Goal: Information Seeking & Learning: Understand process/instructions

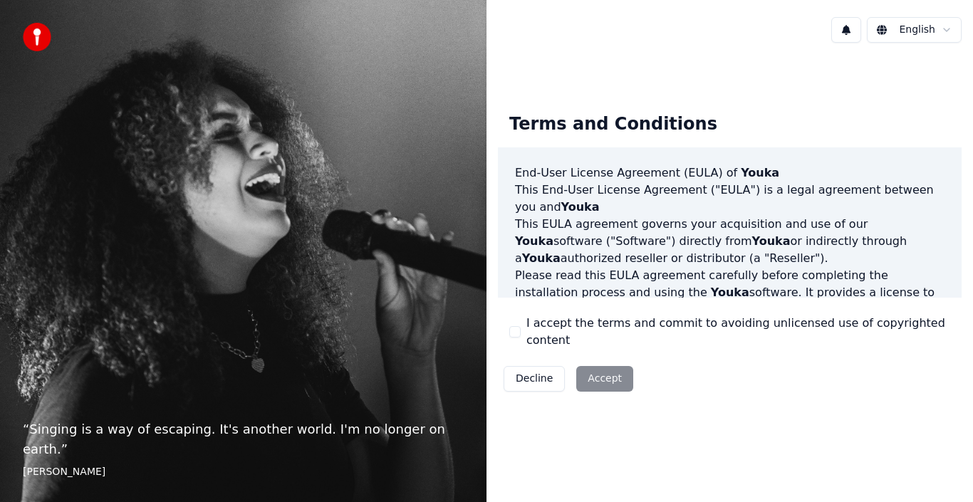
click at [597, 371] on div "Decline Accept" at bounding box center [568, 378] width 141 height 37
click at [945, 31] on html "“ Singing is a way of escaping. It's another world. I'm no longer on earth. ” E…" at bounding box center [486, 251] width 973 height 502
click at [518, 336] on button "I accept the terms and commit to avoiding unlicensed use of copyrighted content" at bounding box center [514, 331] width 11 height 11
click at [581, 366] on button "Accept" at bounding box center [604, 379] width 57 height 26
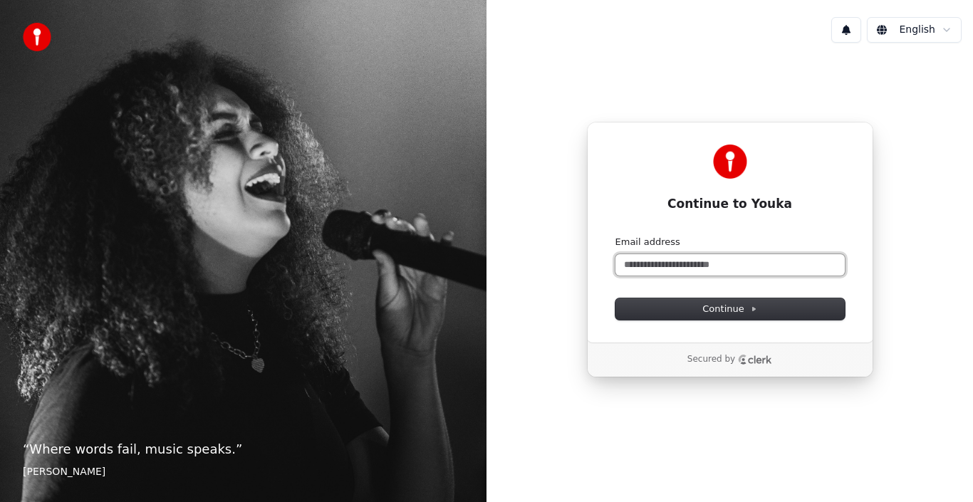
click at [695, 263] on input "Email address" at bounding box center [729, 264] width 229 height 21
click at [695, 263] on input "**" at bounding box center [729, 264] width 229 height 21
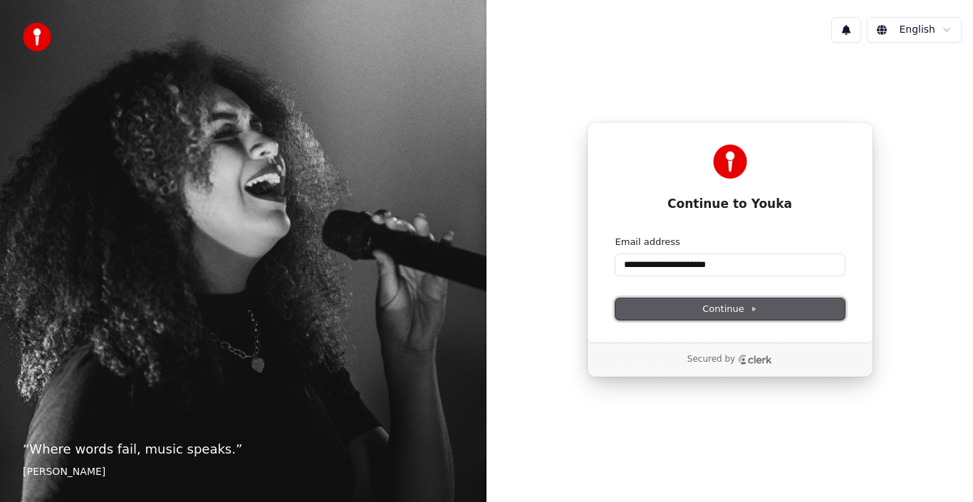
click at [718, 306] on span "Continue" at bounding box center [729, 309] width 54 height 13
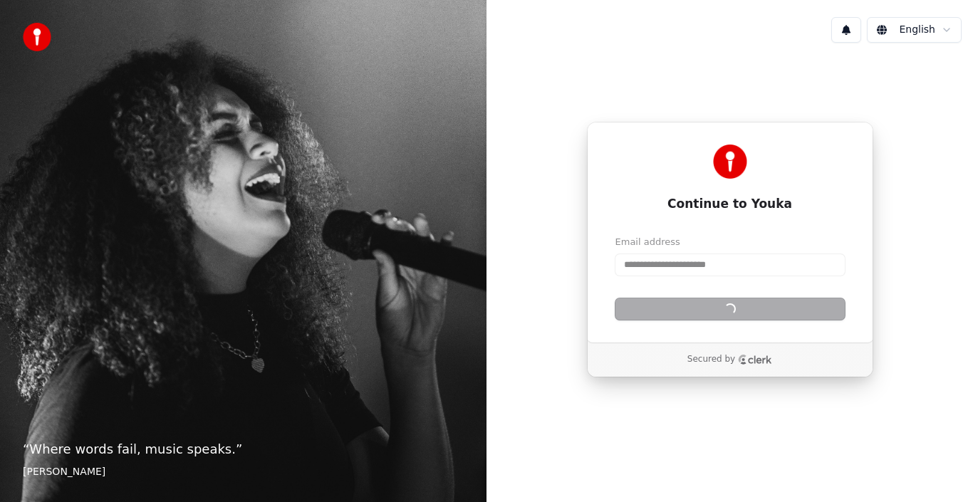
type input "**********"
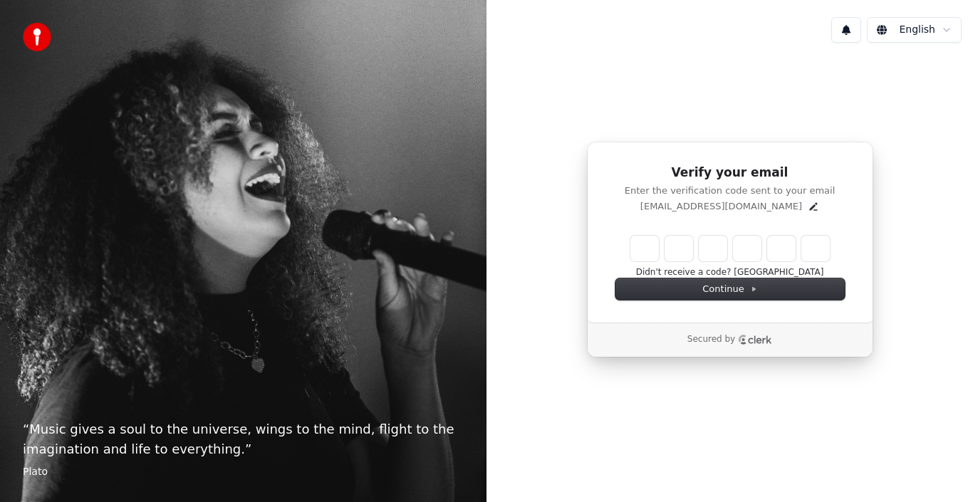
click at [642, 258] on input "Enter verification code" at bounding box center [729, 249] width 199 height 26
type input "******"
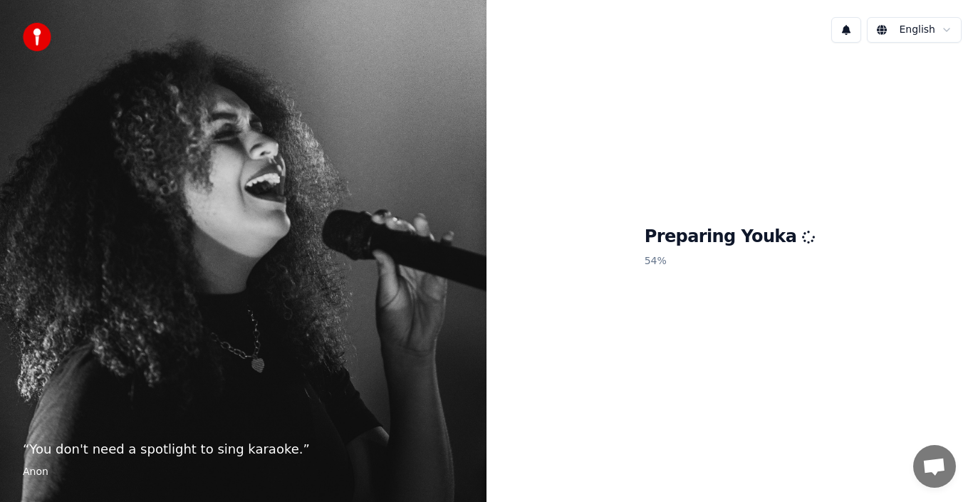
click at [947, 36] on html "“ You don't need a spotlight to sing karaoke. ” Anon English Preparing Youka 54…" at bounding box center [486, 251] width 973 height 502
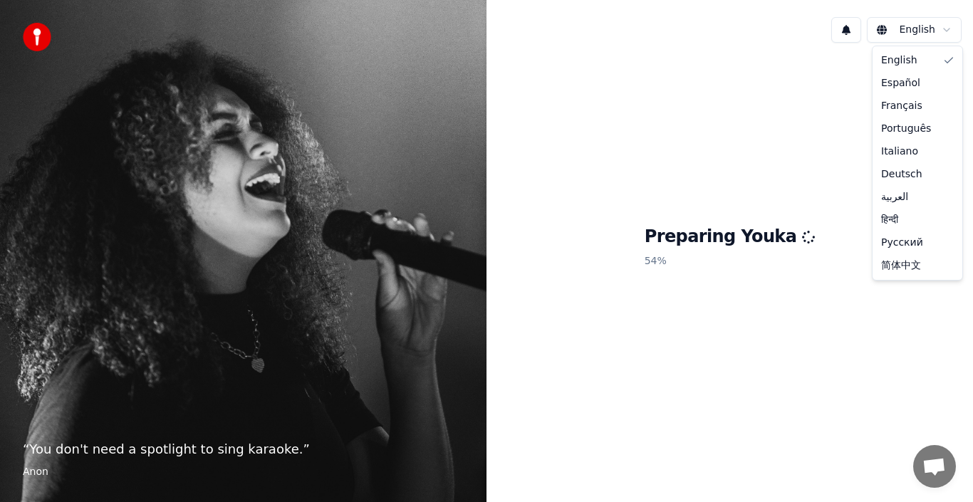
click at [773, 114] on html "“ You don't need a spotlight to sing karaoke. ” Anon English Preparing Youka 54…" at bounding box center [486, 251] width 973 height 502
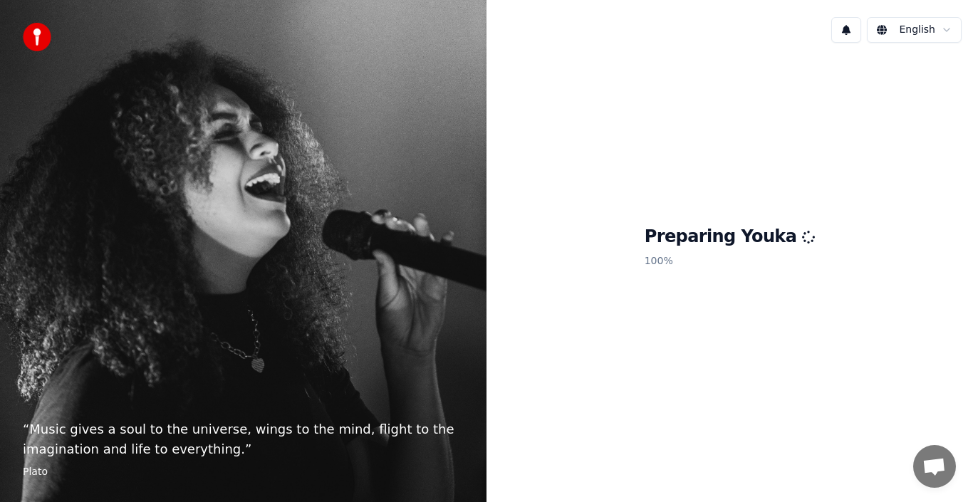
click at [41, 47] on img at bounding box center [37, 37] width 28 height 28
click at [105, 209] on div "“ Music gives a soul to the universe, wings to the mind, flight to the imaginat…" at bounding box center [243, 251] width 486 height 502
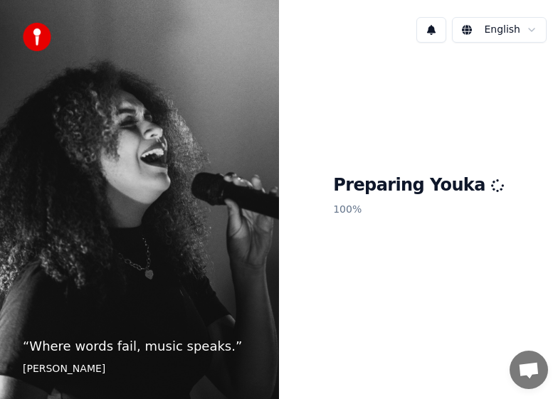
click at [530, 27] on html "“ Where words fail, music speaks. ” Hans Christian Andersen English Preparing Y…" at bounding box center [279, 199] width 558 height 399
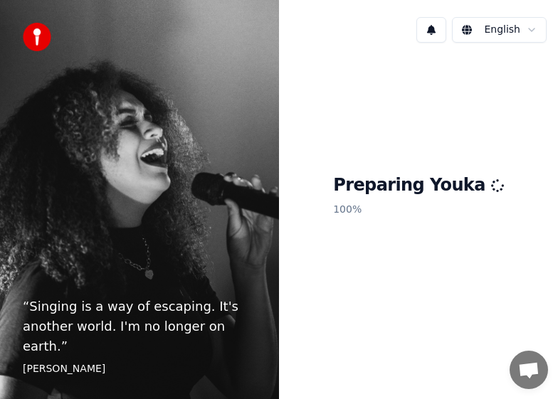
click at [399, 274] on div "Preparing Youka 100 %" at bounding box center [418, 198] width 279 height 288
click at [366, 210] on p "100 %" at bounding box center [418, 210] width 171 height 26
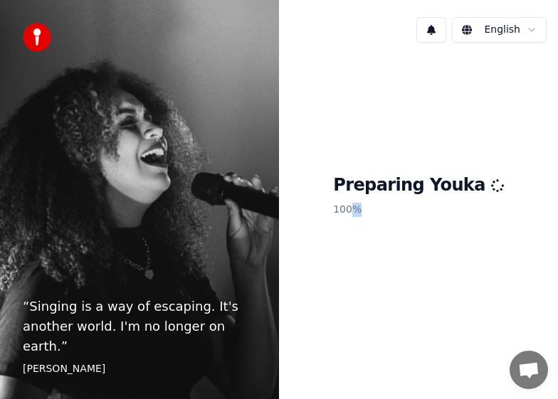
click at [366, 210] on p "100 %" at bounding box center [418, 210] width 171 height 26
click at [431, 159] on div "Preparing Youka 100 %" at bounding box center [418, 198] width 279 height 288
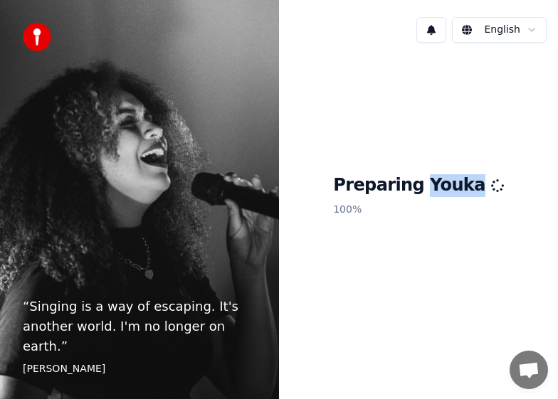
click at [431, 159] on div "Preparing Youka 100 %" at bounding box center [418, 198] width 279 height 288
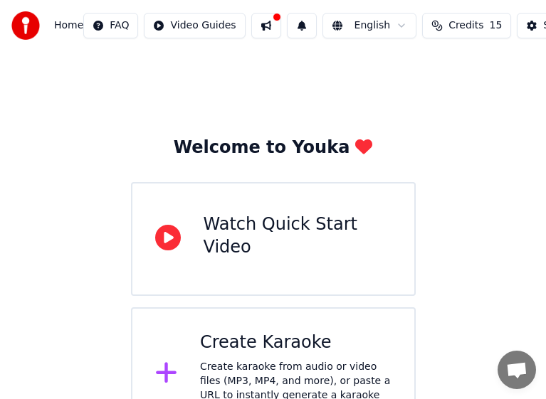
scroll to position [38, 0]
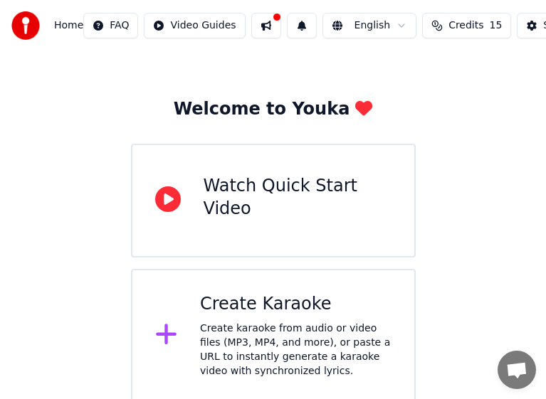
click at [269, 212] on div "Watch Quick Start Video" at bounding box center [298, 200] width 188 height 51
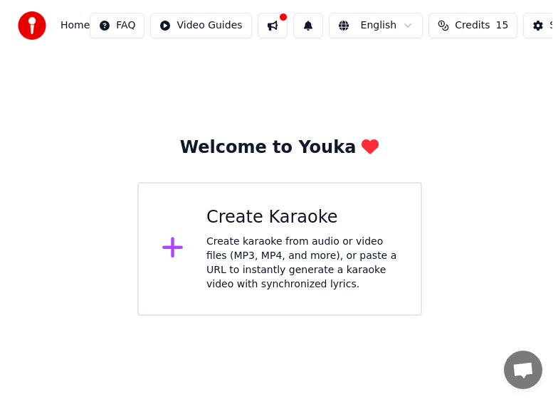
scroll to position [0, 0]
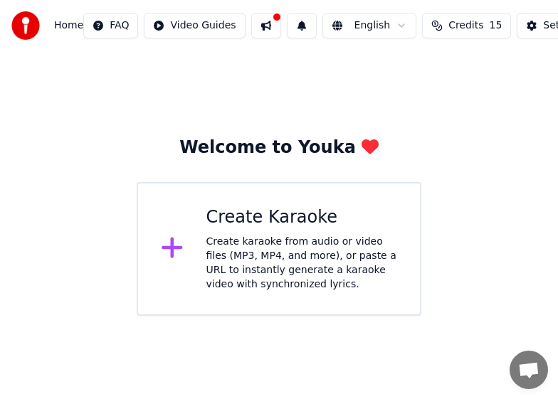
click at [187, 28] on html "Home FAQ Video Guides English Credits 15 Settings Welcome to Youka Create Karao…" at bounding box center [279, 158] width 558 height 316
